Goal: Find specific page/section: Find specific page/section

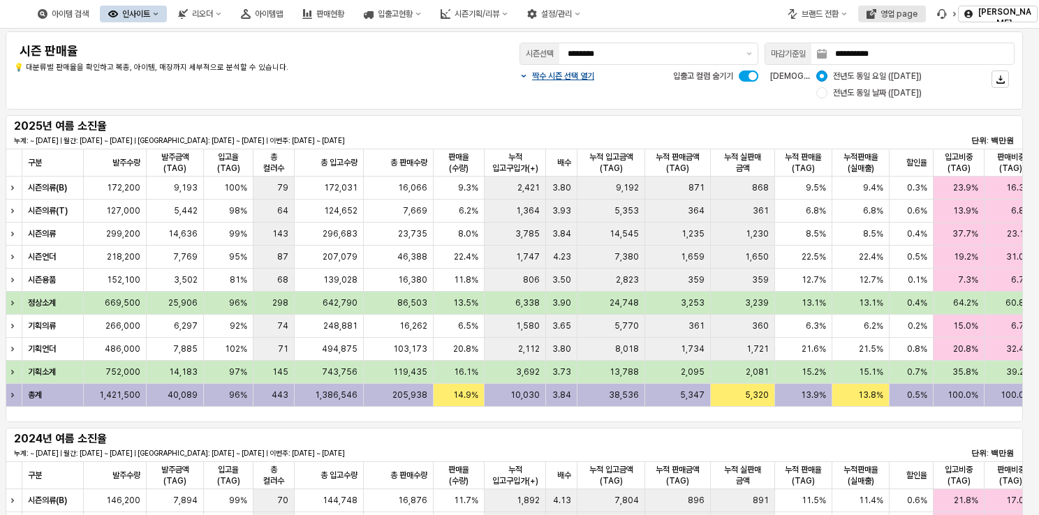
click at [909, 15] on div "영업 page" at bounding box center [898, 14] width 37 height 10
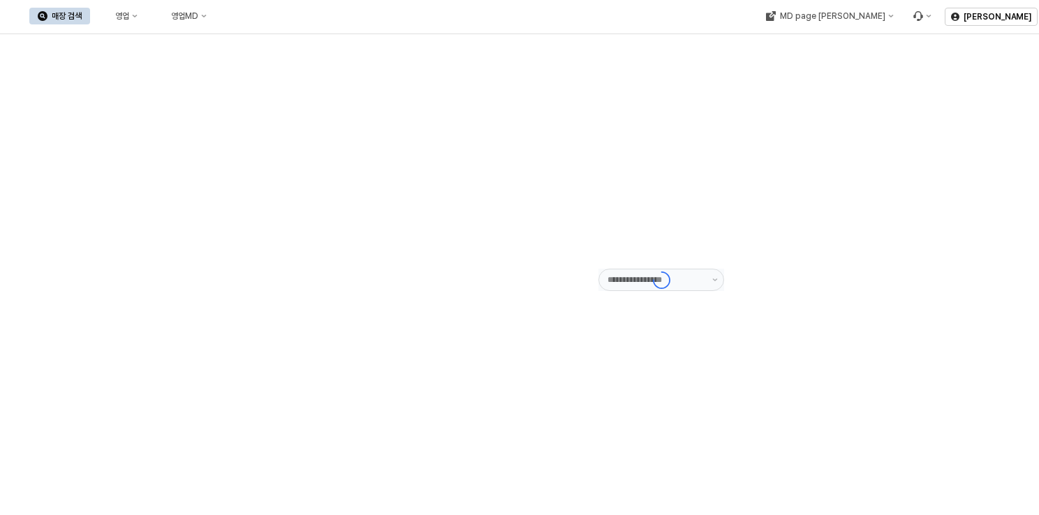
type input "******"
click at [146, 20] on button "영업" at bounding box center [119, 16] width 53 height 17
click at [256, 42] on div "목표매출 달성현황" at bounding box center [275, 41] width 74 height 11
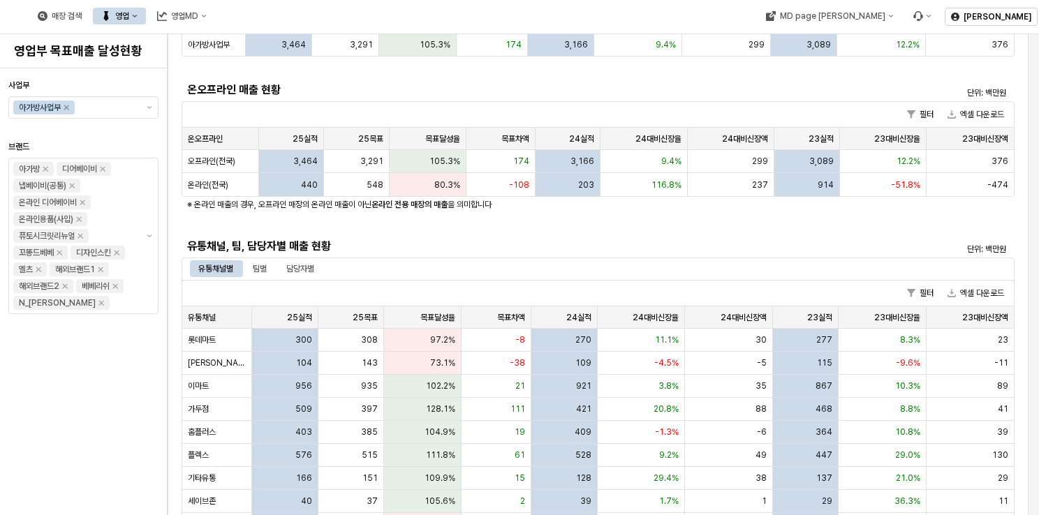
scroll to position [209, 0]
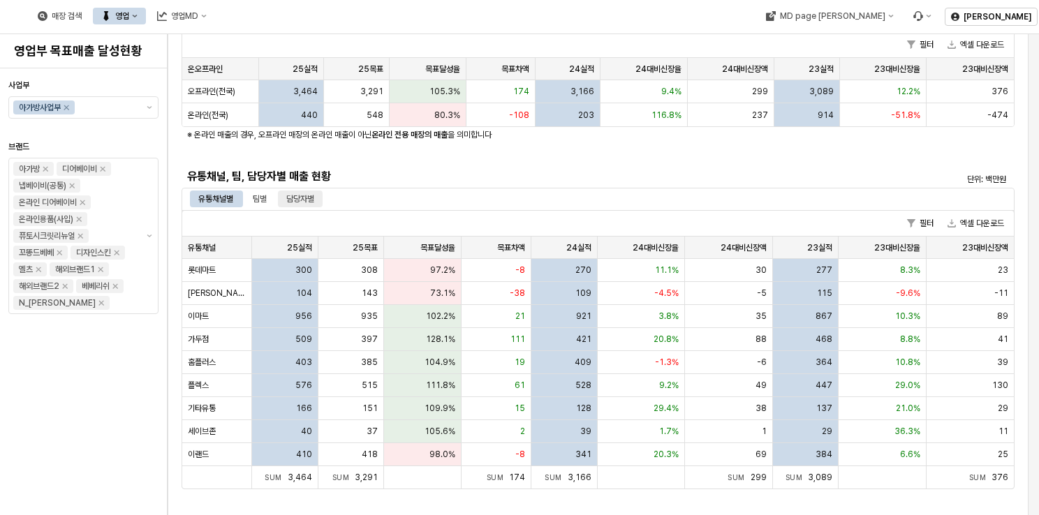
click at [299, 197] on div "담당자별" at bounding box center [300, 199] width 28 height 17
